Goal: Find specific page/section: Find specific page/section

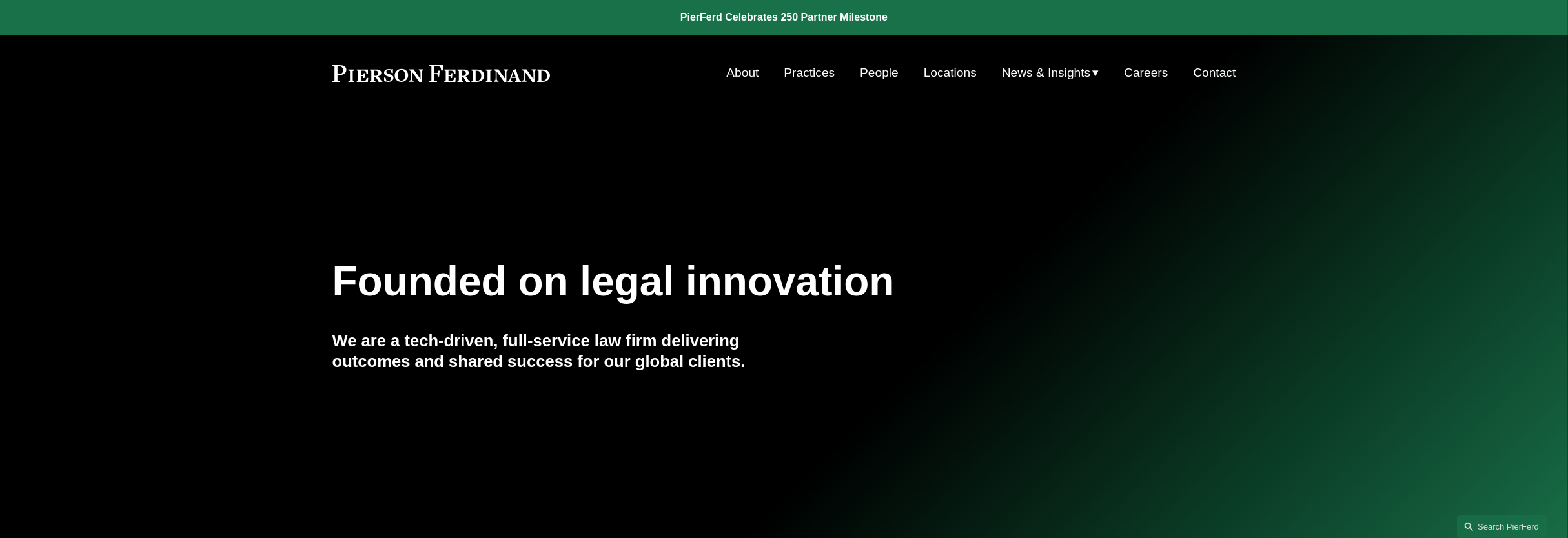
click at [867, 77] on link "People" at bounding box center [880, 73] width 39 height 25
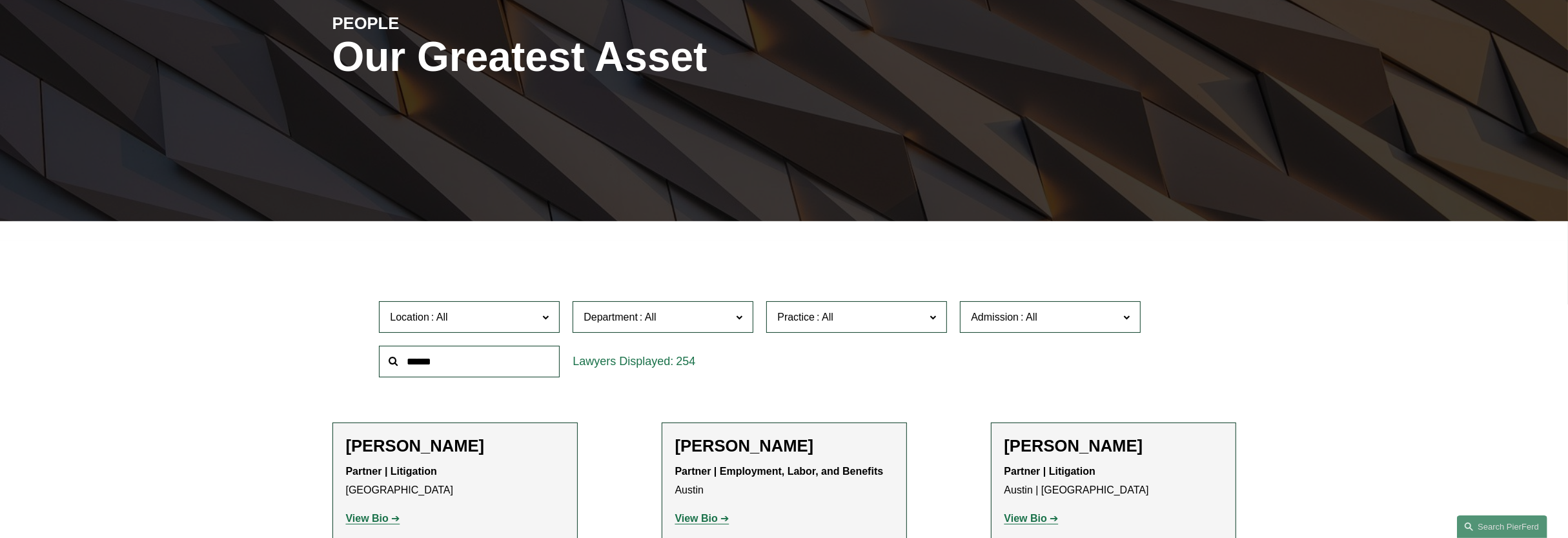
scroll to position [242, 0]
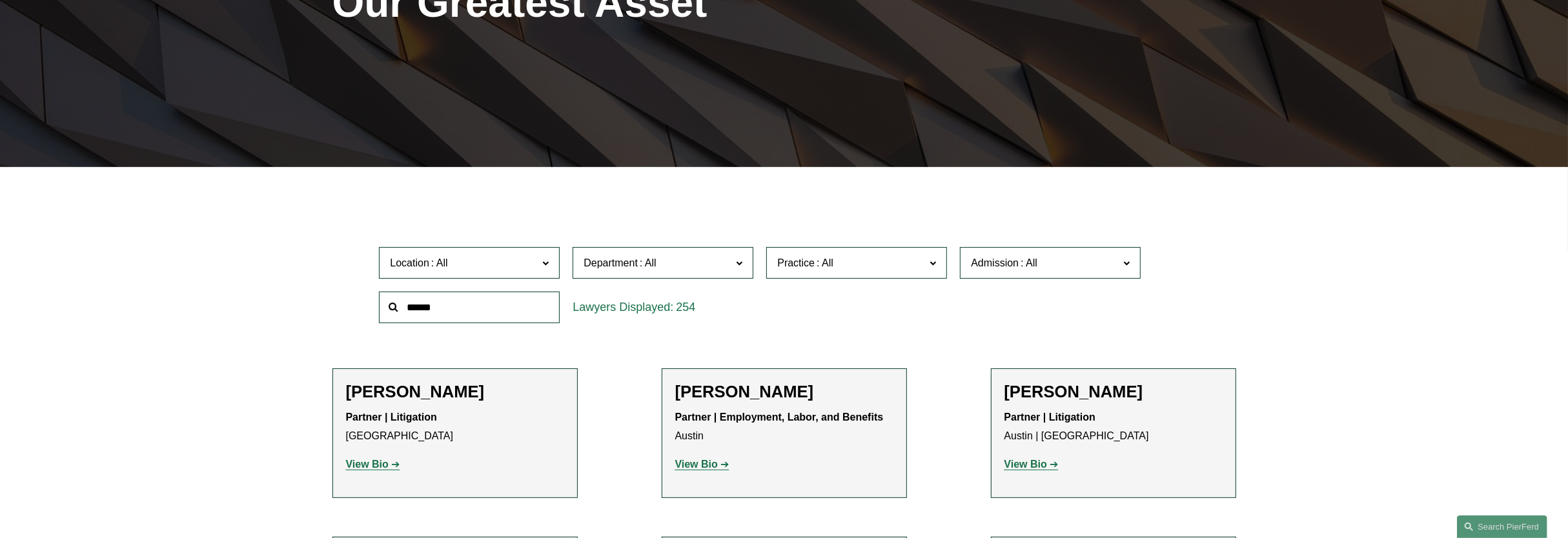
click at [645, 261] on span at bounding box center [648, 263] width 21 height 11
click at [0, 0] on link "Litigation" at bounding box center [0, 0] width 0 height 0
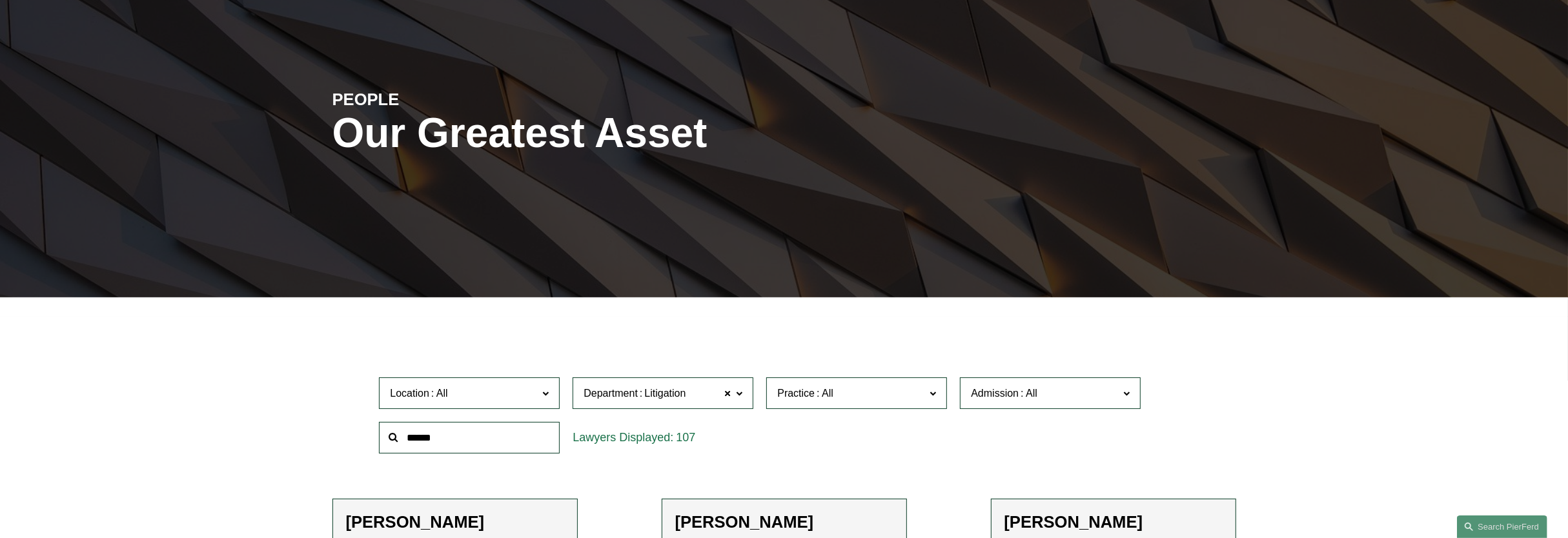
scroll to position [322, 0]
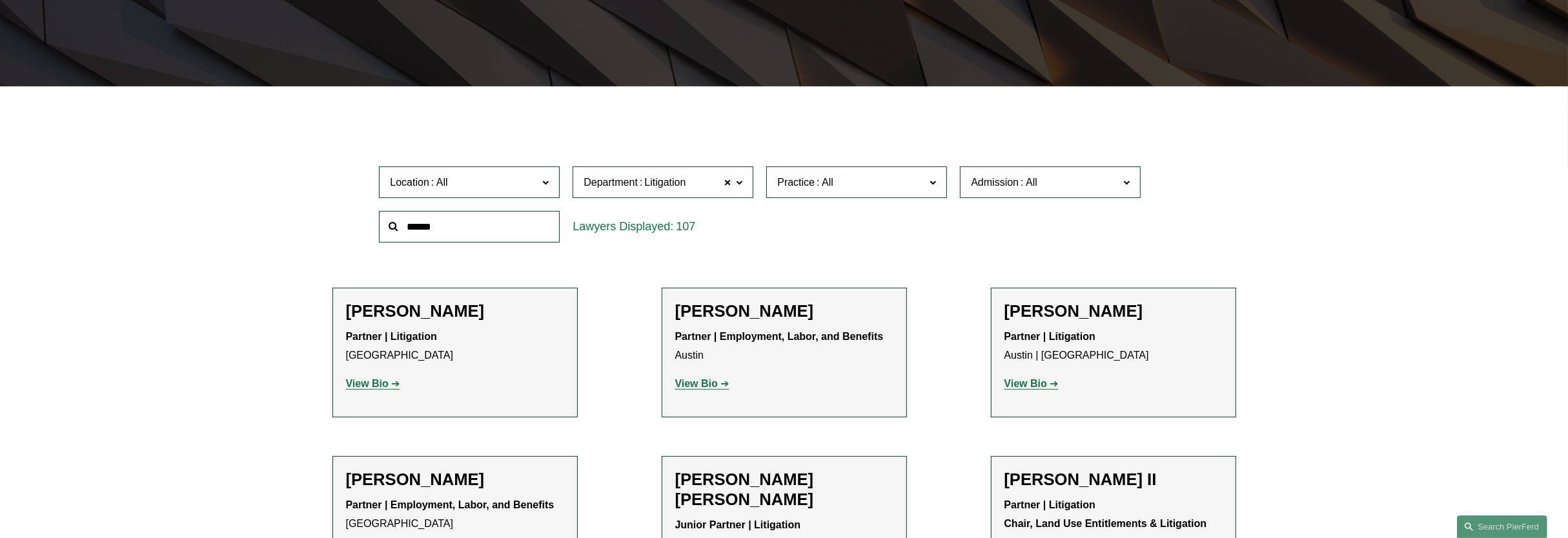
click at [716, 186] on span "Department Litigation" at bounding box center [658, 182] width 148 height 18
click at [0, 0] on link "Corporate" at bounding box center [0, 0] width 0 height 0
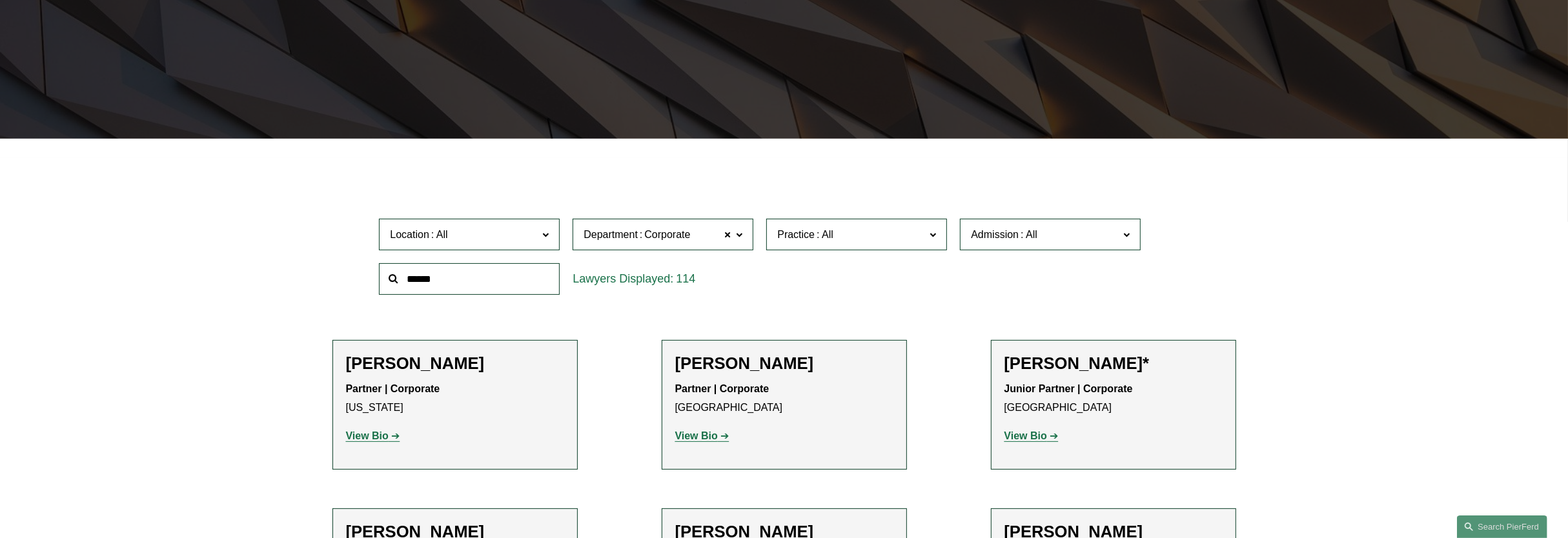
scroll to position [484, 0]
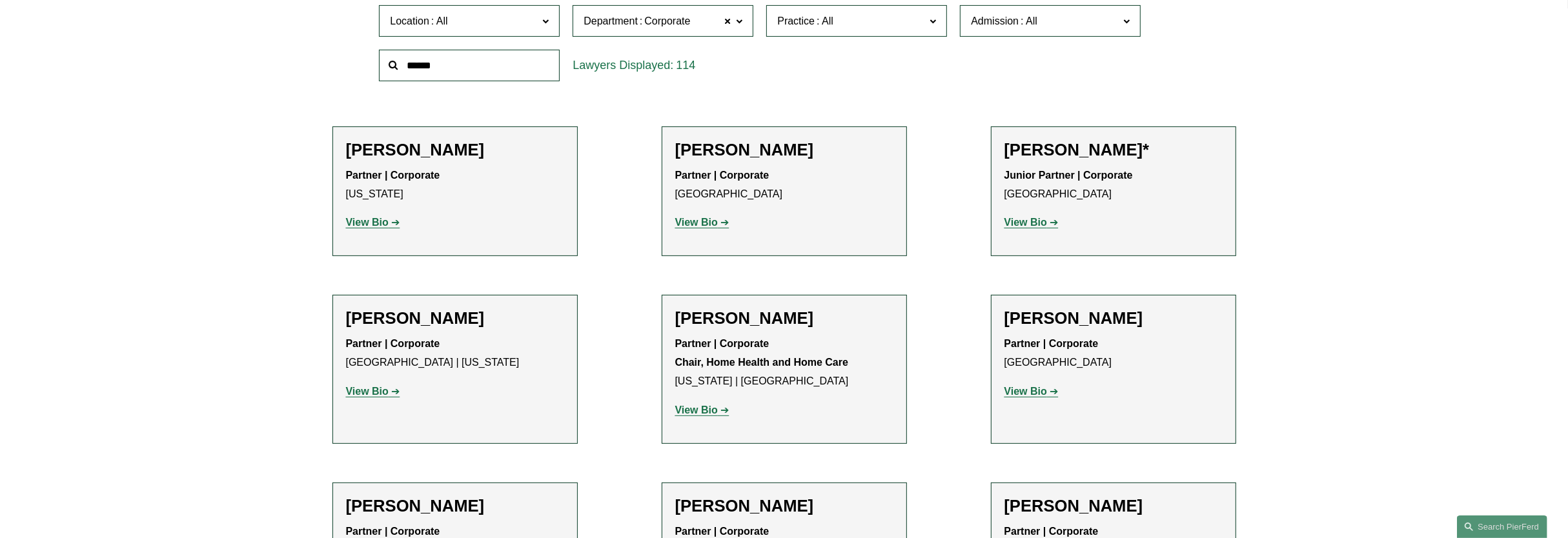
click at [545, 25] on span at bounding box center [545, 20] width 6 height 17
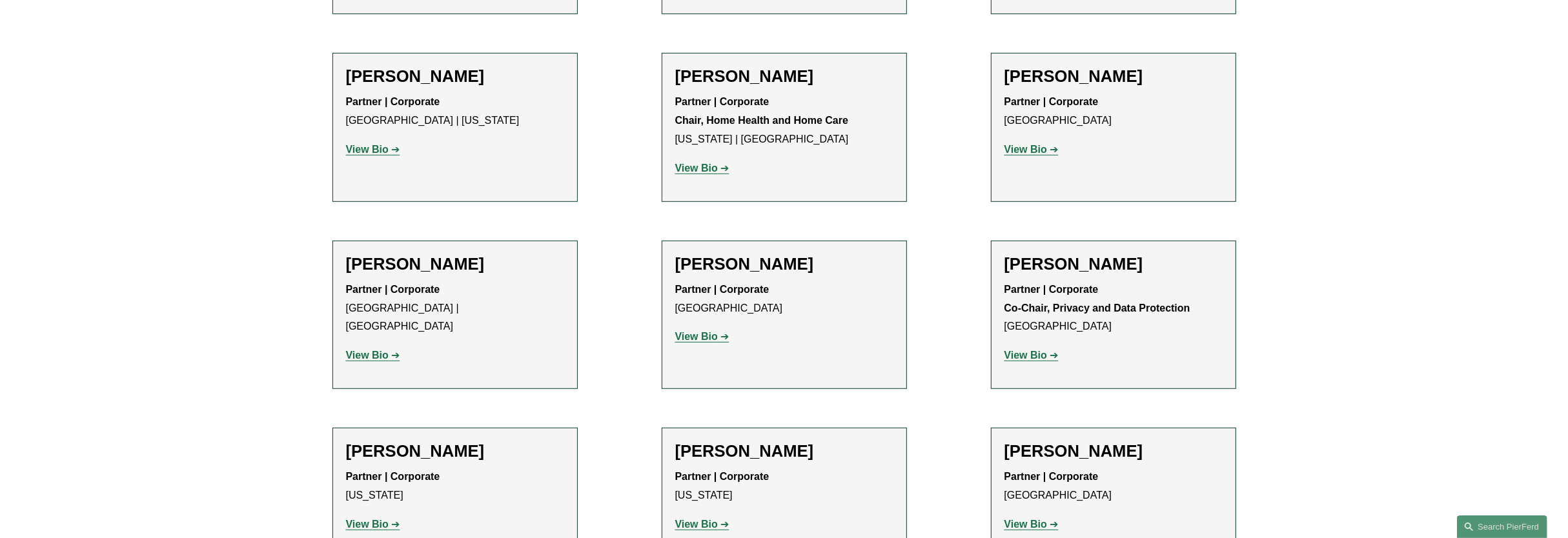
scroll to position [645, 0]
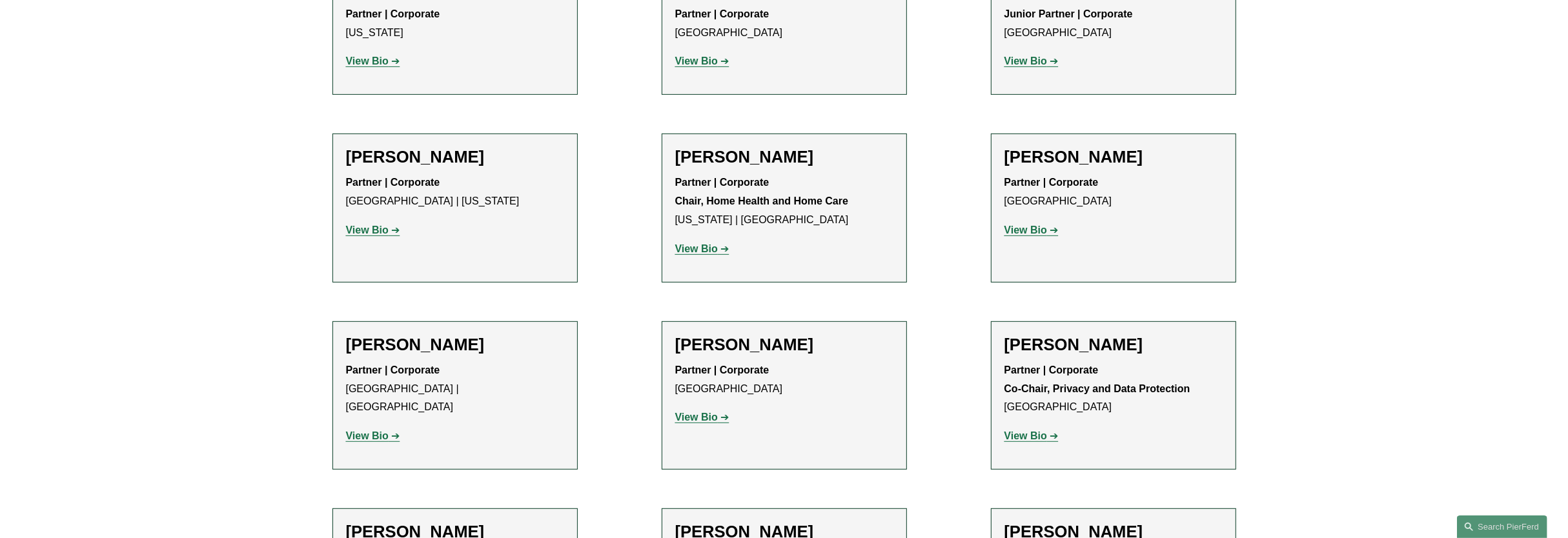
click at [0, 0] on link "Wilmington" at bounding box center [0, 0] width 0 height 0
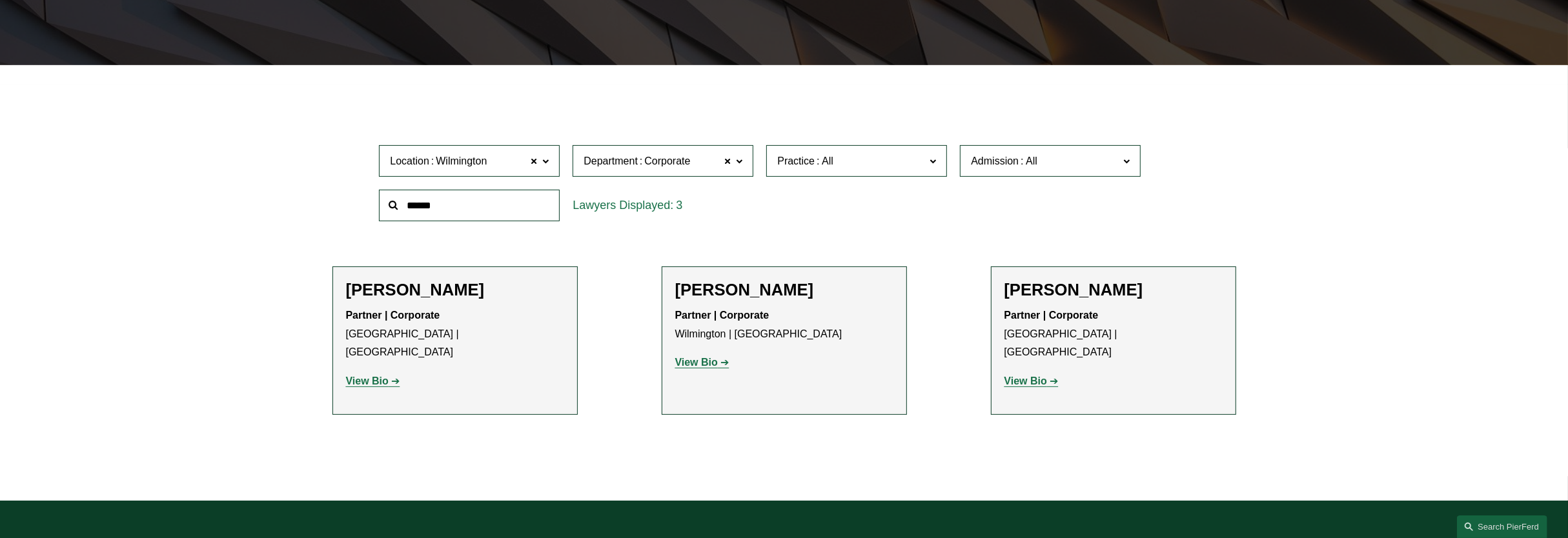
scroll to position [365, 0]
